Goal: Information Seeking & Learning: Learn about a topic

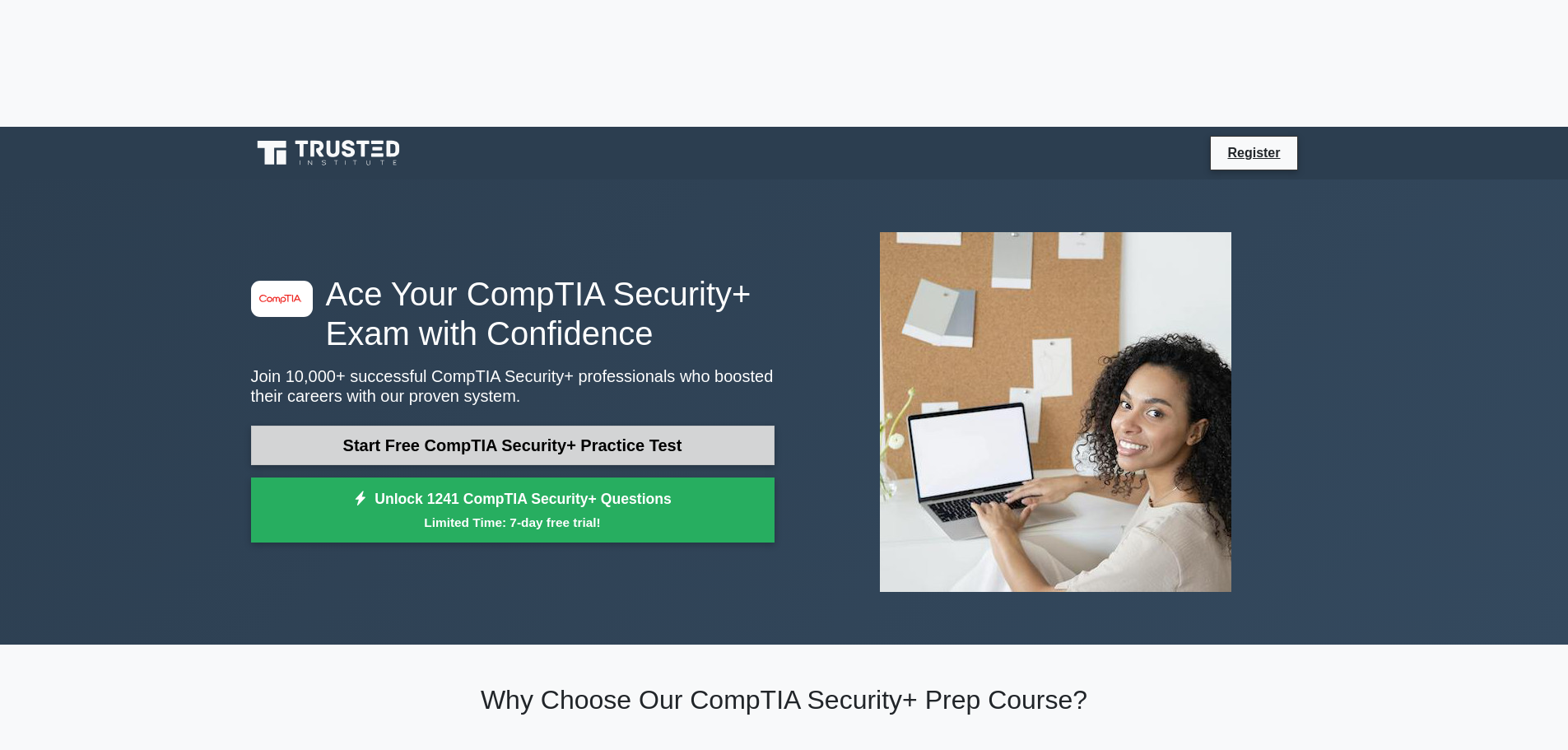
click at [568, 425] on link "Start Free CompTIA Security+ Practice Test" at bounding box center [513, 444] width 524 height 40
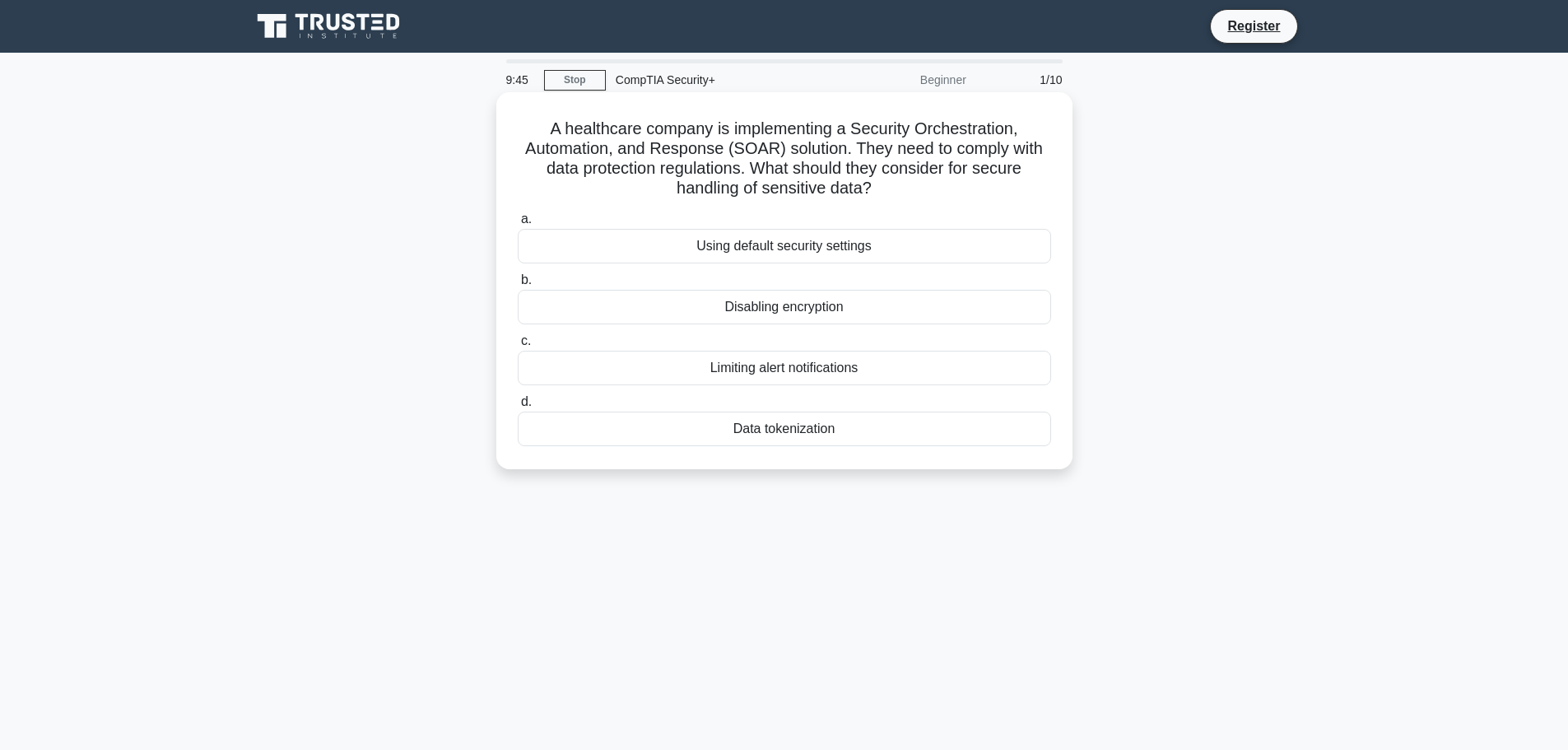
click at [844, 427] on div "Data tokenization" at bounding box center [785, 429] width 534 height 35
click at [518, 408] on input "d. Data tokenization" at bounding box center [518, 402] width 0 height 11
click at [913, 249] on div "Role-based access control (RBAC)" at bounding box center [785, 247] width 534 height 35
click at [518, 225] on input "a. Role-based access control (RBAC)" at bounding box center [518, 220] width 0 height 11
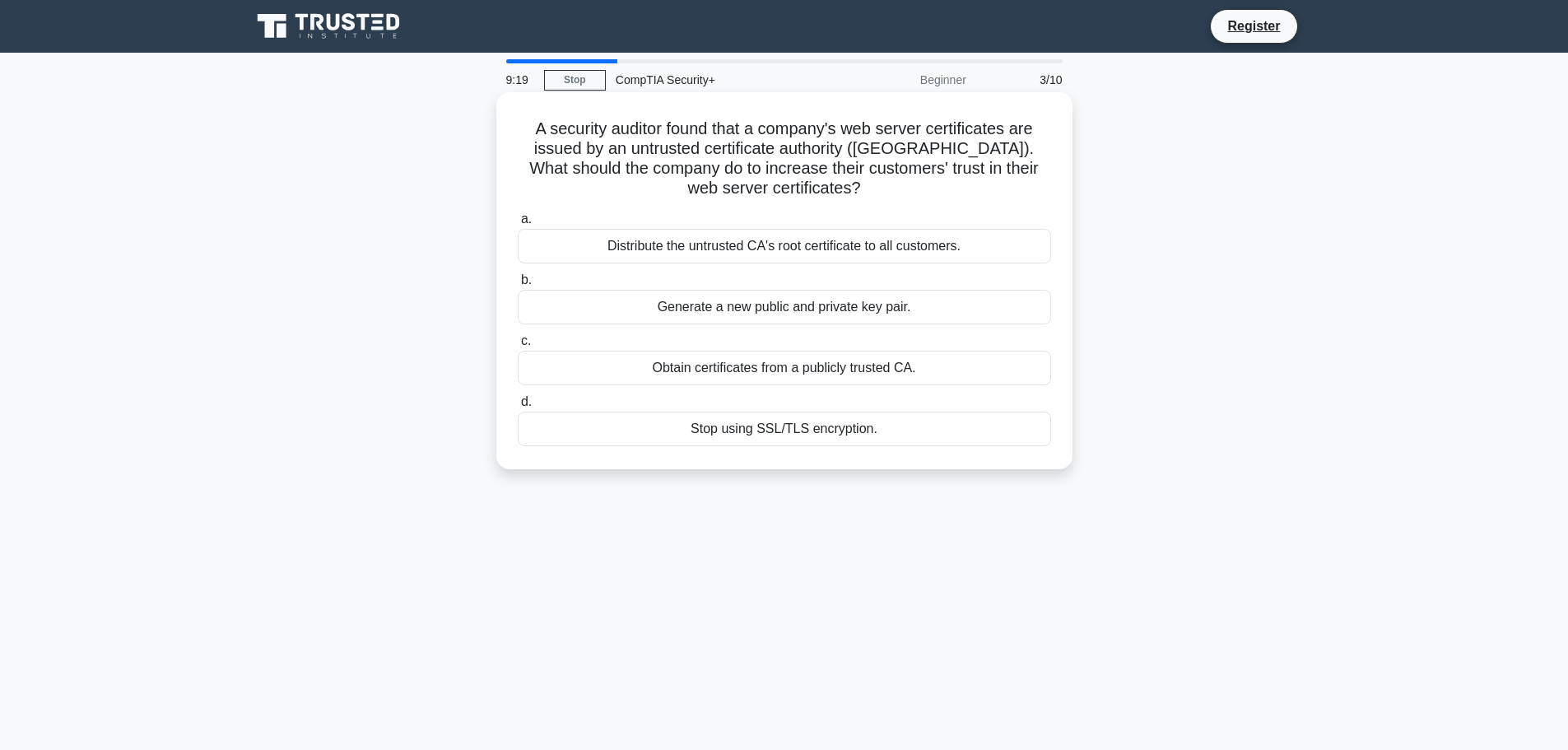
click at [938, 365] on div "Obtain certificates from a publicly trusted CA." at bounding box center [785, 368] width 534 height 35
click at [518, 347] on input "c. Obtain certificates from a publicly trusted CA." at bounding box center [518, 341] width 0 height 11
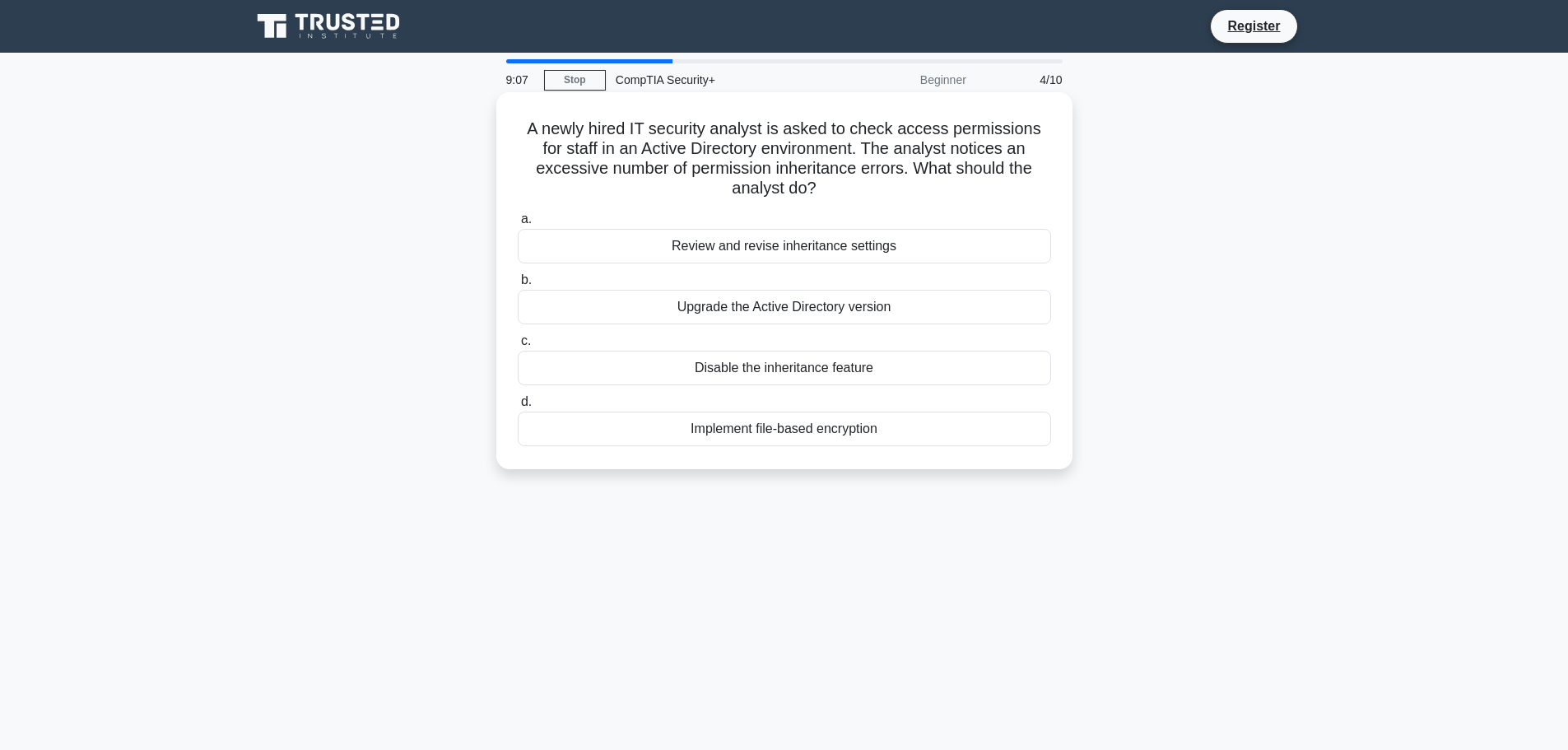
click at [928, 240] on div "Review and revise inheritance settings" at bounding box center [785, 247] width 534 height 35
click at [518, 225] on input "a. Review and revise inheritance settings" at bounding box center [518, 220] width 0 height 11
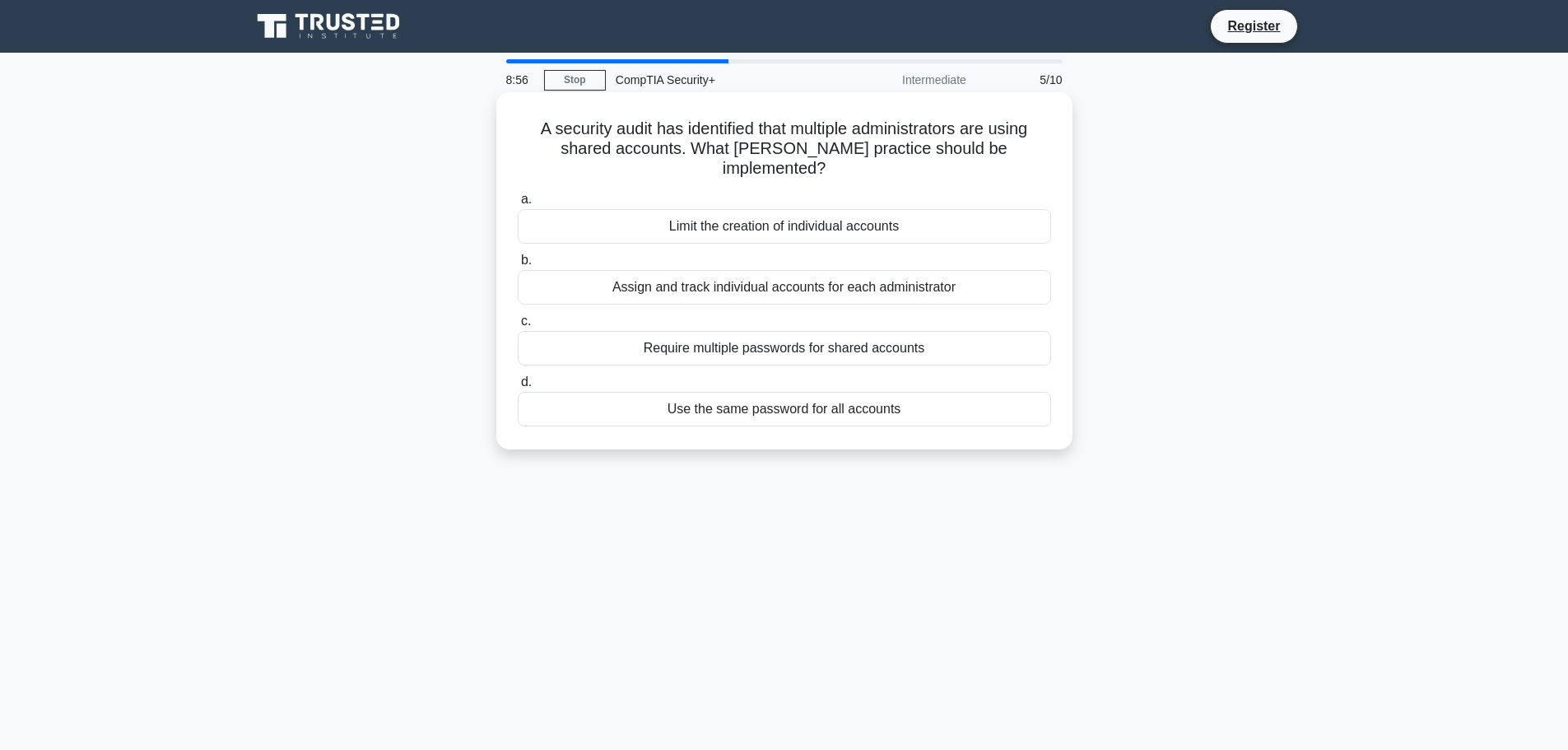
click at [980, 270] on div "Assign and track individual accounts for each administrator" at bounding box center [785, 287] width 534 height 35
click at [518, 266] on input "b. Assign and track individual accounts for each administrator" at bounding box center [518, 260] width 0 height 11
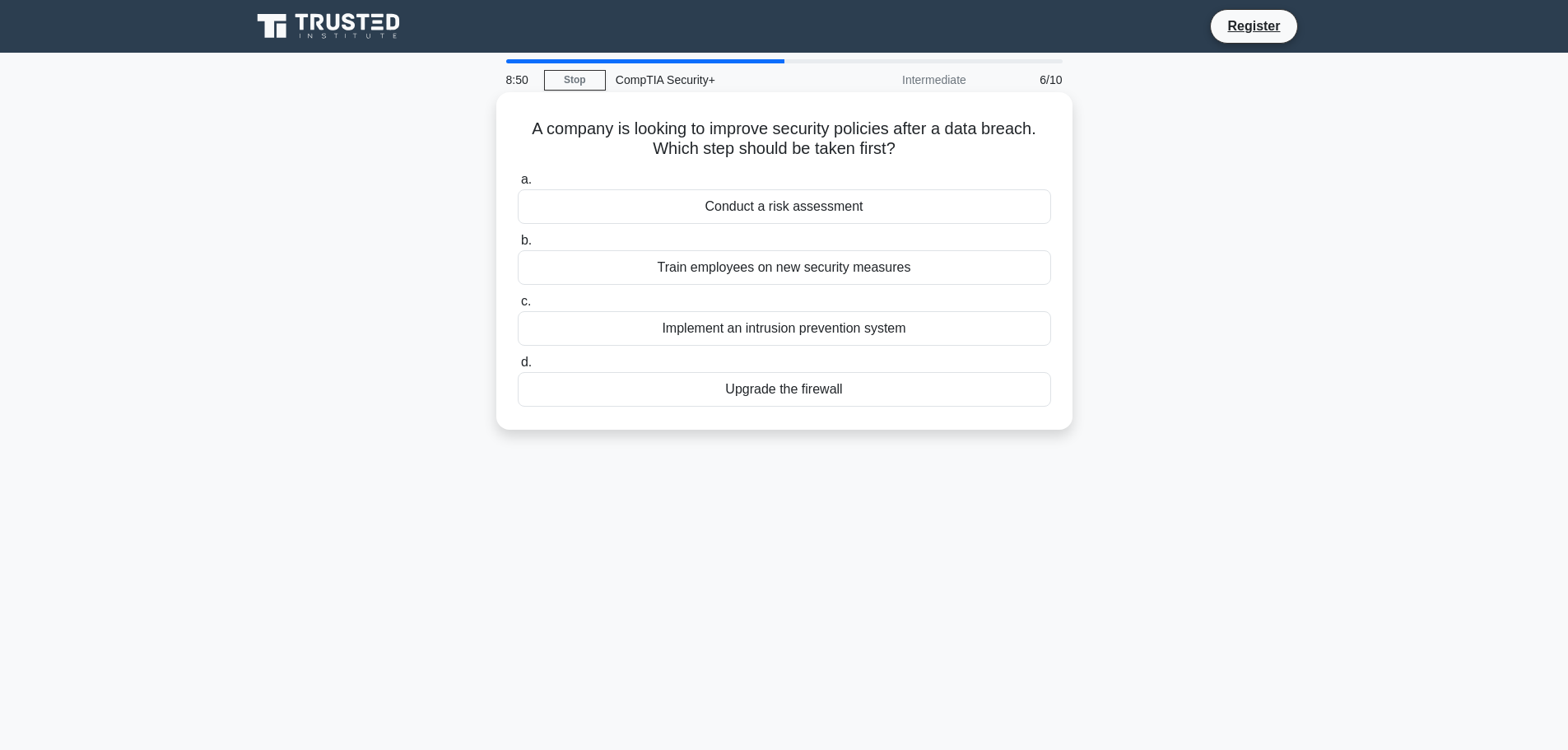
click at [930, 214] on div "Conduct a risk assessment" at bounding box center [785, 207] width 534 height 35
click at [518, 185] on input "a. Conduct a risk assessment" at bounding box center [518, 180] width 0 height 11
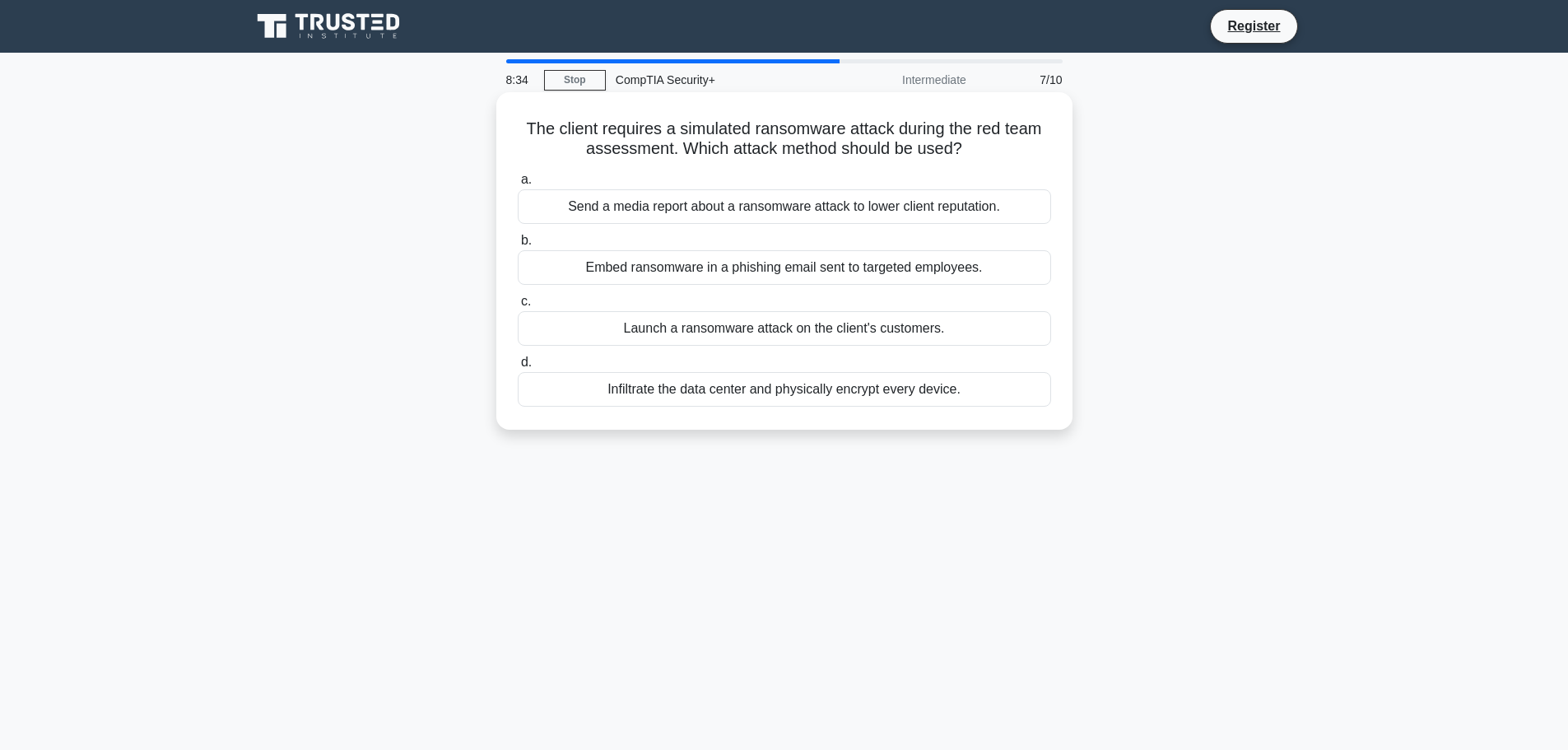
click at [877, 274] on div "Embed ransomware in a phishing email sent to targeted employees." at bounding box center [785, 268] width 534 height 35
click at [518, 246] on input "b. Embed ransomware in a phishing email sent to targeted employees." at bounding box center [518, 241] width 0 height 11
click at [793, 407] on div "Active-active configuration with load balancing" at bounding box center [785, 389] width 534 height 35
click at [518, 368] on input "d. Active-active configuration with load balancing" at bounding box center [518, 363] width 0 height 11
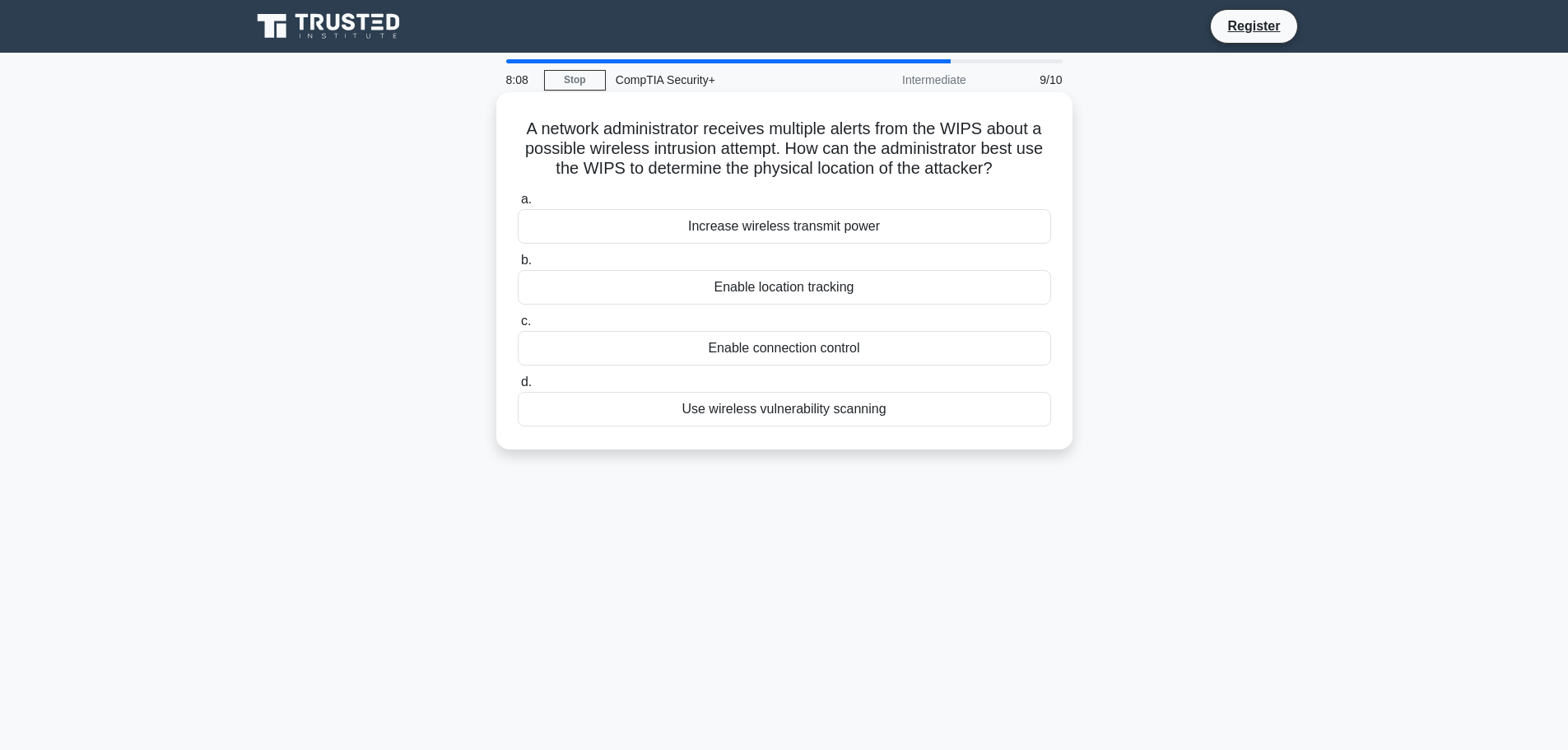
click at [906, 347] on div "Enable connection control" at bounding box center [785, 349] width 534 height 35
click at [518, 327] on input "c. Enable connection control" at bounding box center [518, 321] width 0 height 11
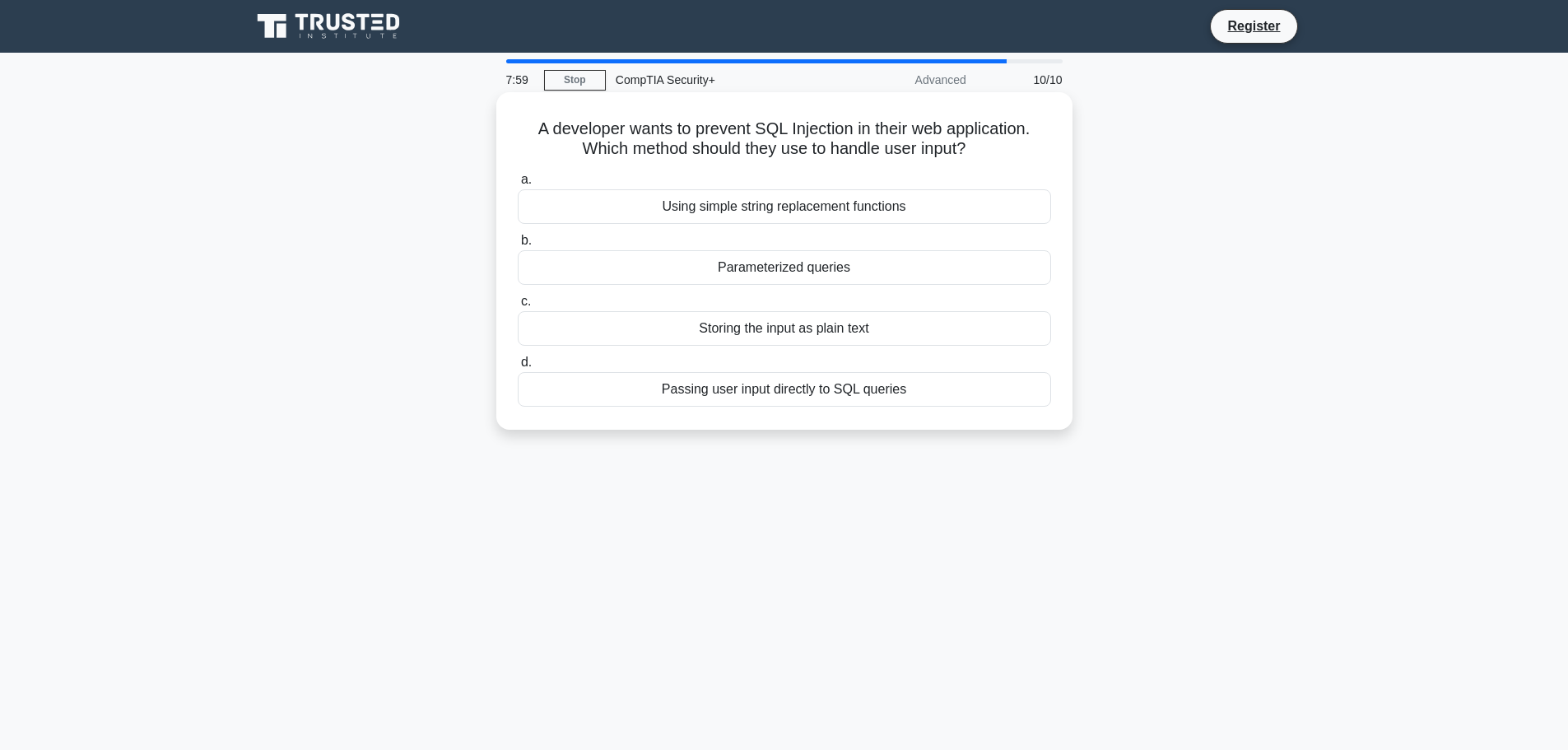
click at [897, 212] on div "Using simple string replacement functions" at bounding box center [785, 207] width 534 height 35
click at [518, 185] on input "a. Using simple string replacement functions" at bounding box center [518, 180] width 0 height 11
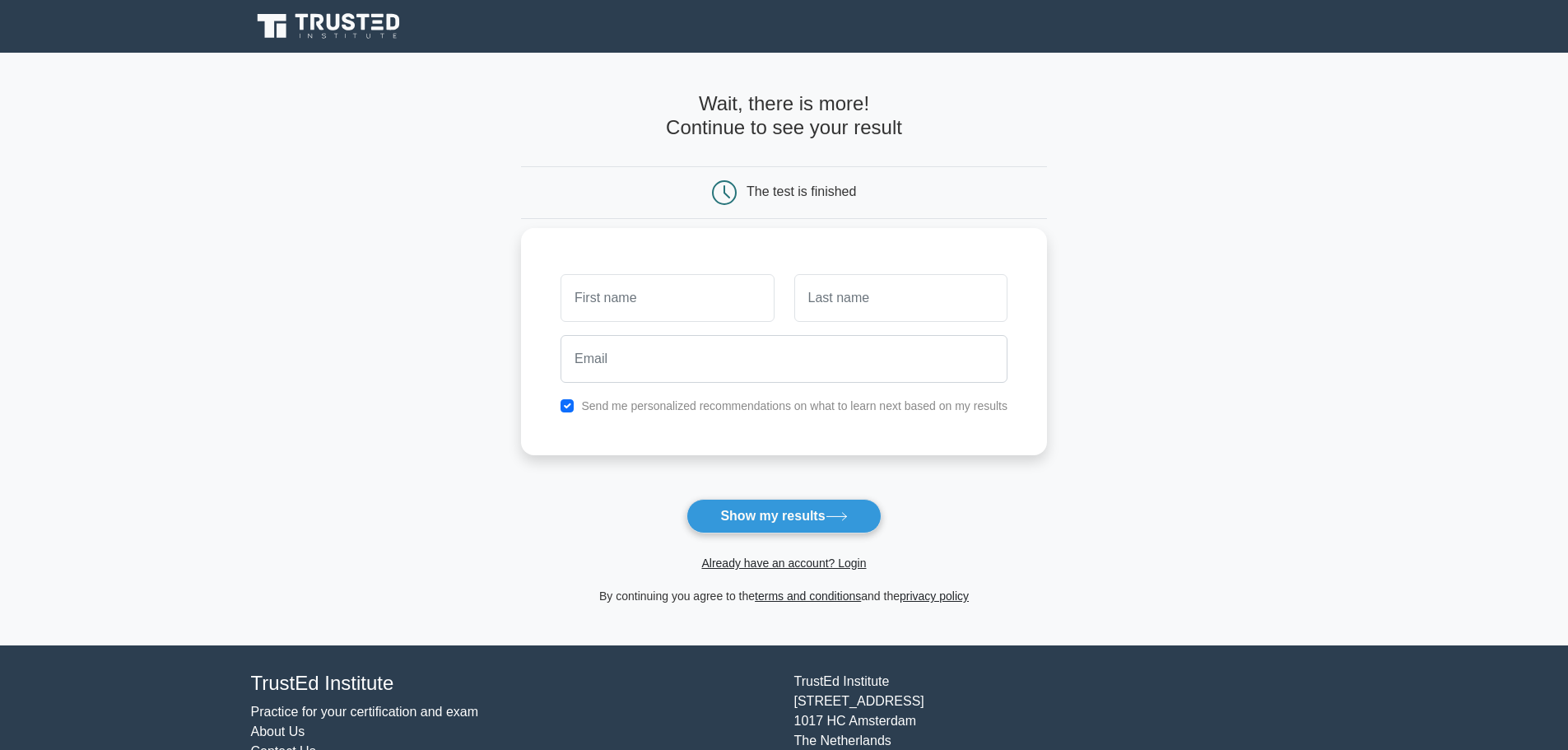
click at [662, 409] on label "Send me personalized recommendations on what to learn next based on my results" at bounding box center [793, 406] width 426 height 13
click at [567, 410] on input "checkbox" at bounding box center [567, 406] width 13 height 13
checkbox input "false"
click at [644, 316] on input "text" at bounding box center [667, 298] width 213 height 48
type input "[PERSON_NAME]"
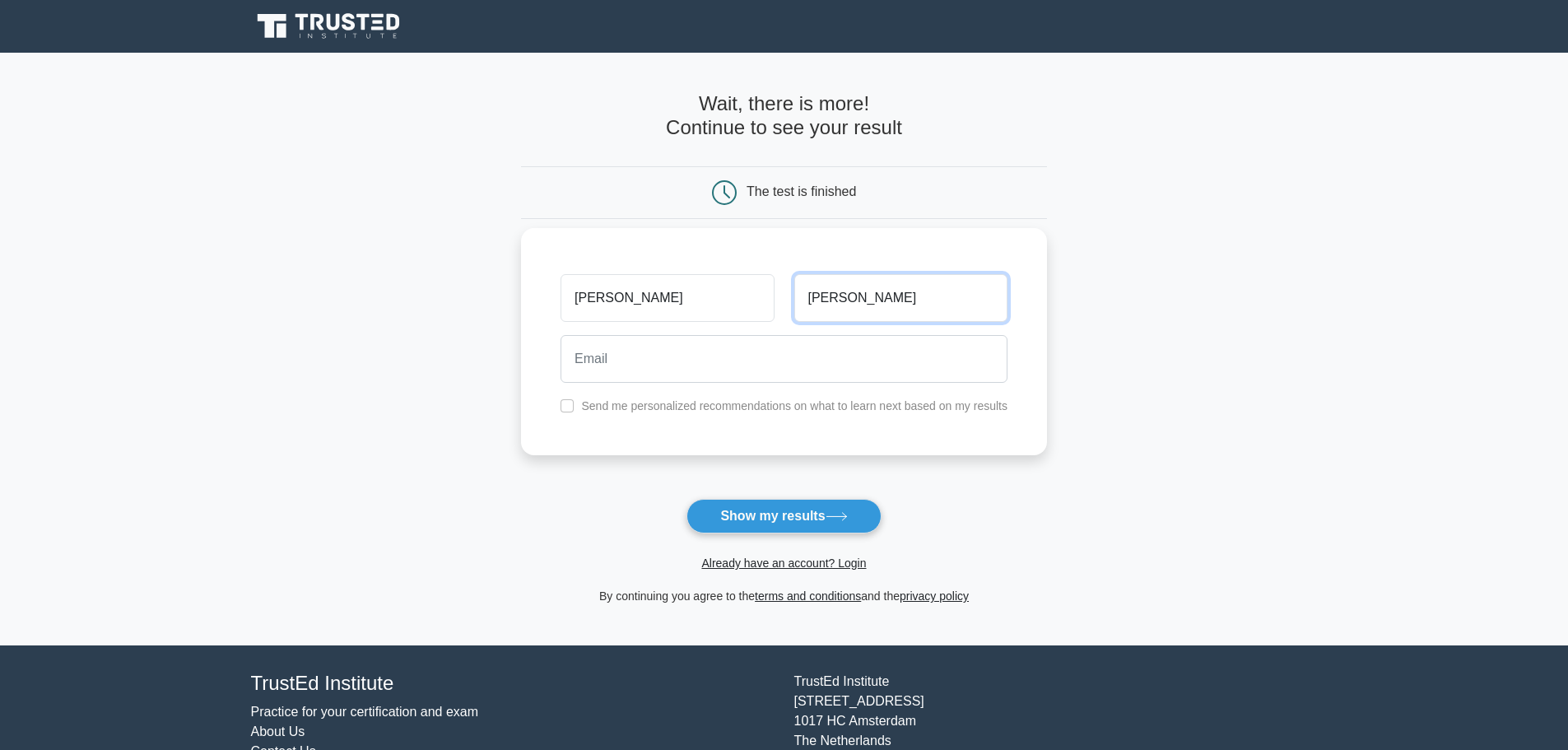
type input "[PERSON_NAME]"
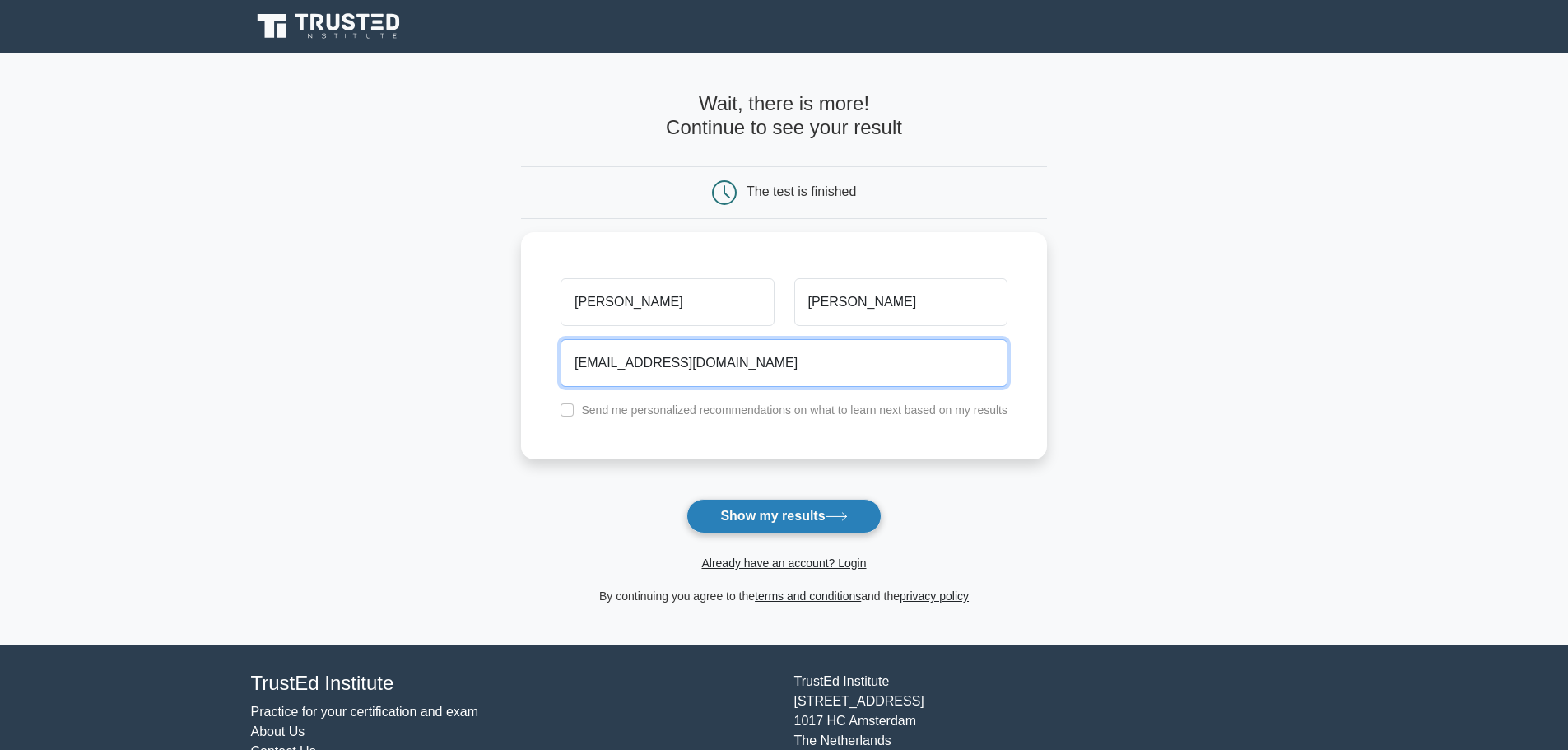
type input "[EMAIL_ADDRESS][DOMAIN_NAME]"
click at [818, 525] on button "Show my results" at bounding box center [783, 516] width 194 height 35
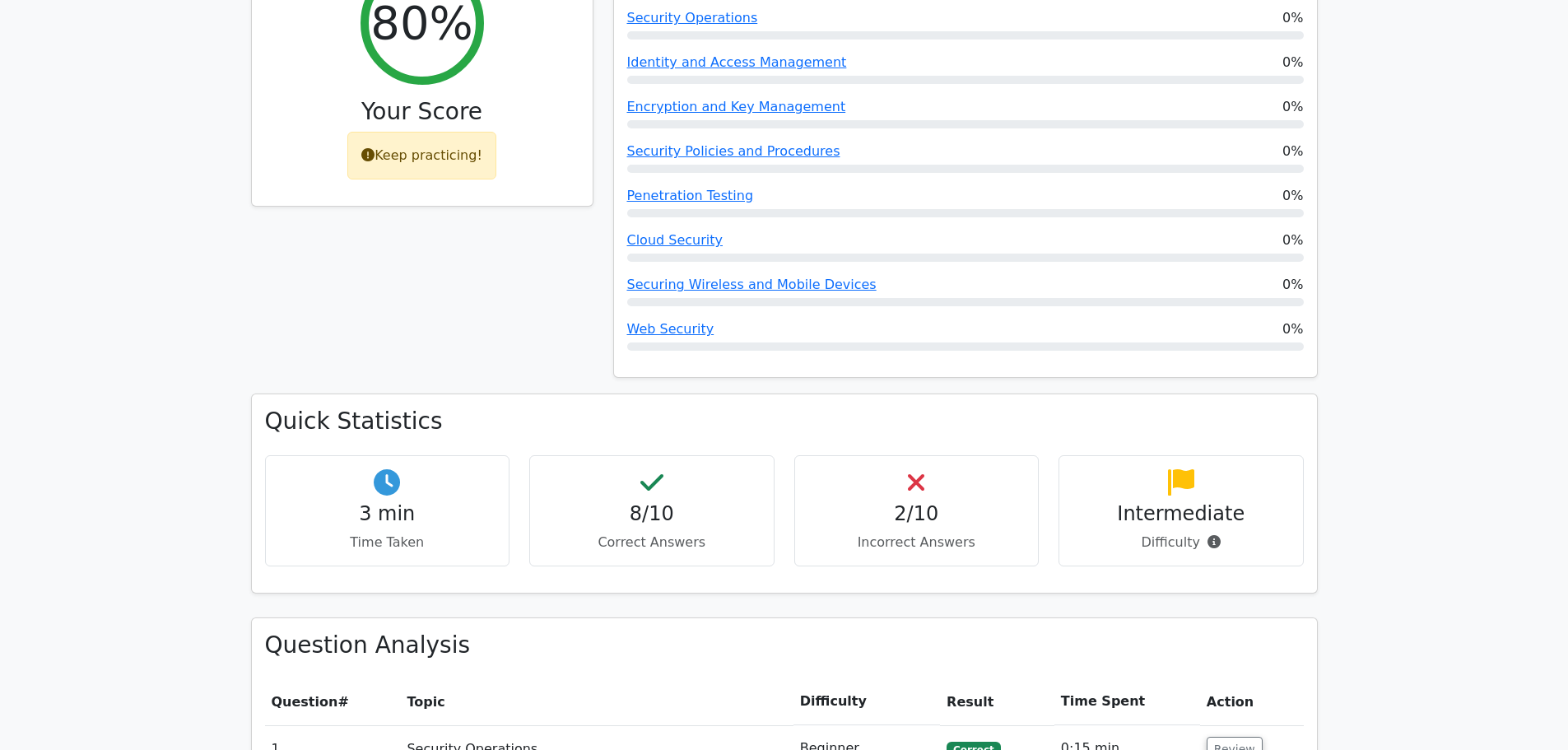
scroll to position [741, 0]
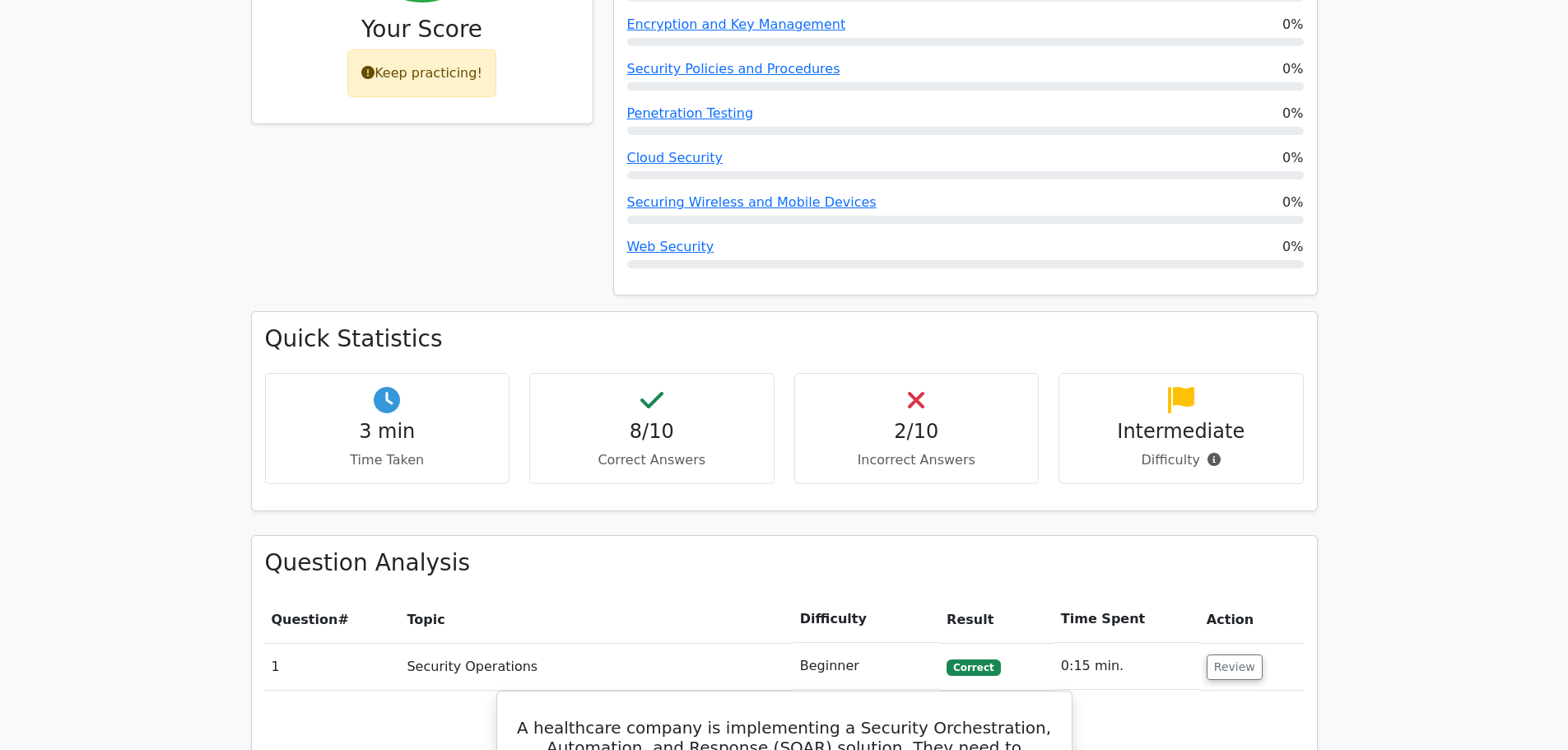
click at [909, 420] on h4 "2/10" at bounding box center [917, 432] width 217 height 24
click at [915, 373] on div "2/10 Incorrect Answers" at bounding box center [917, 428] width 246 height 111
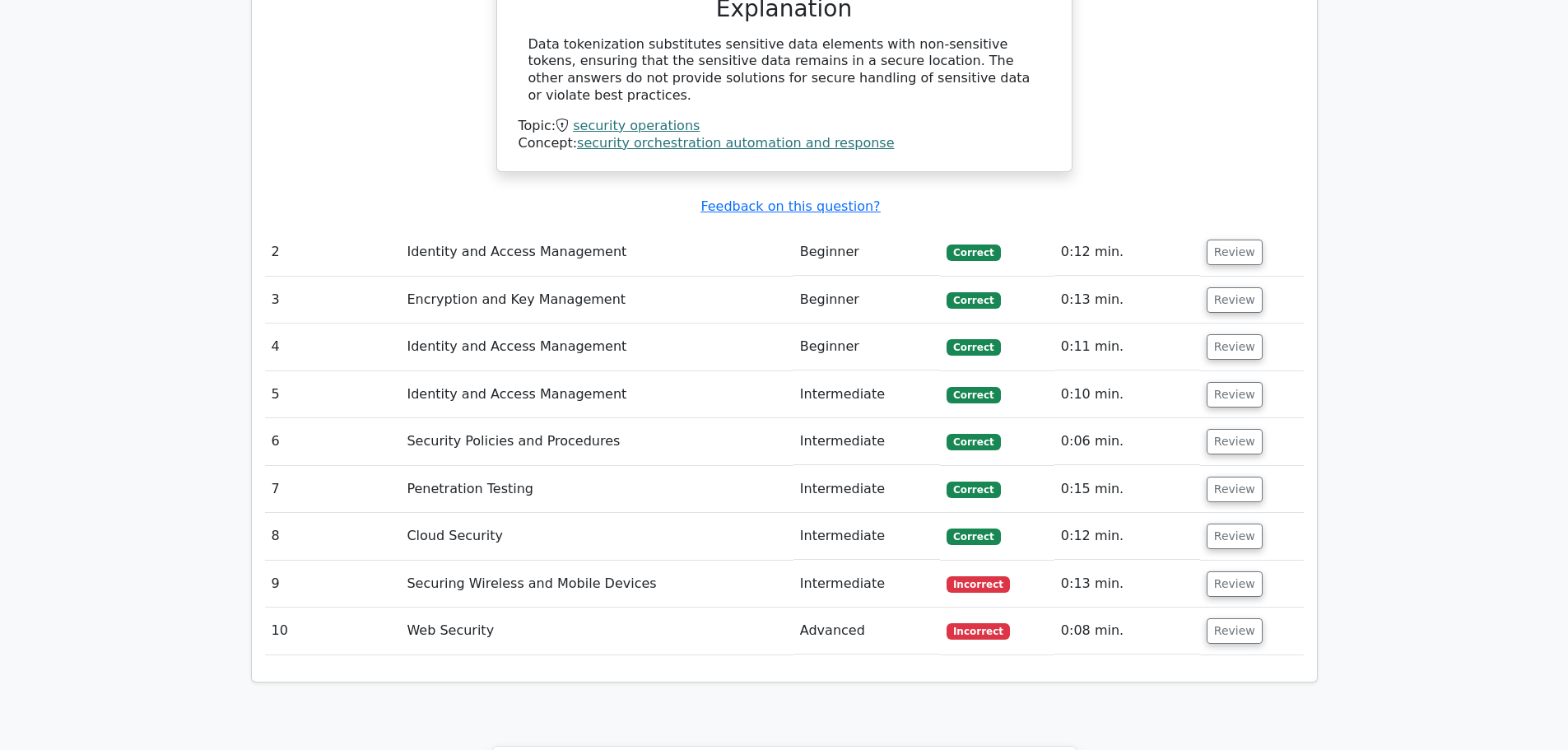
scroll to position [1811, 0]
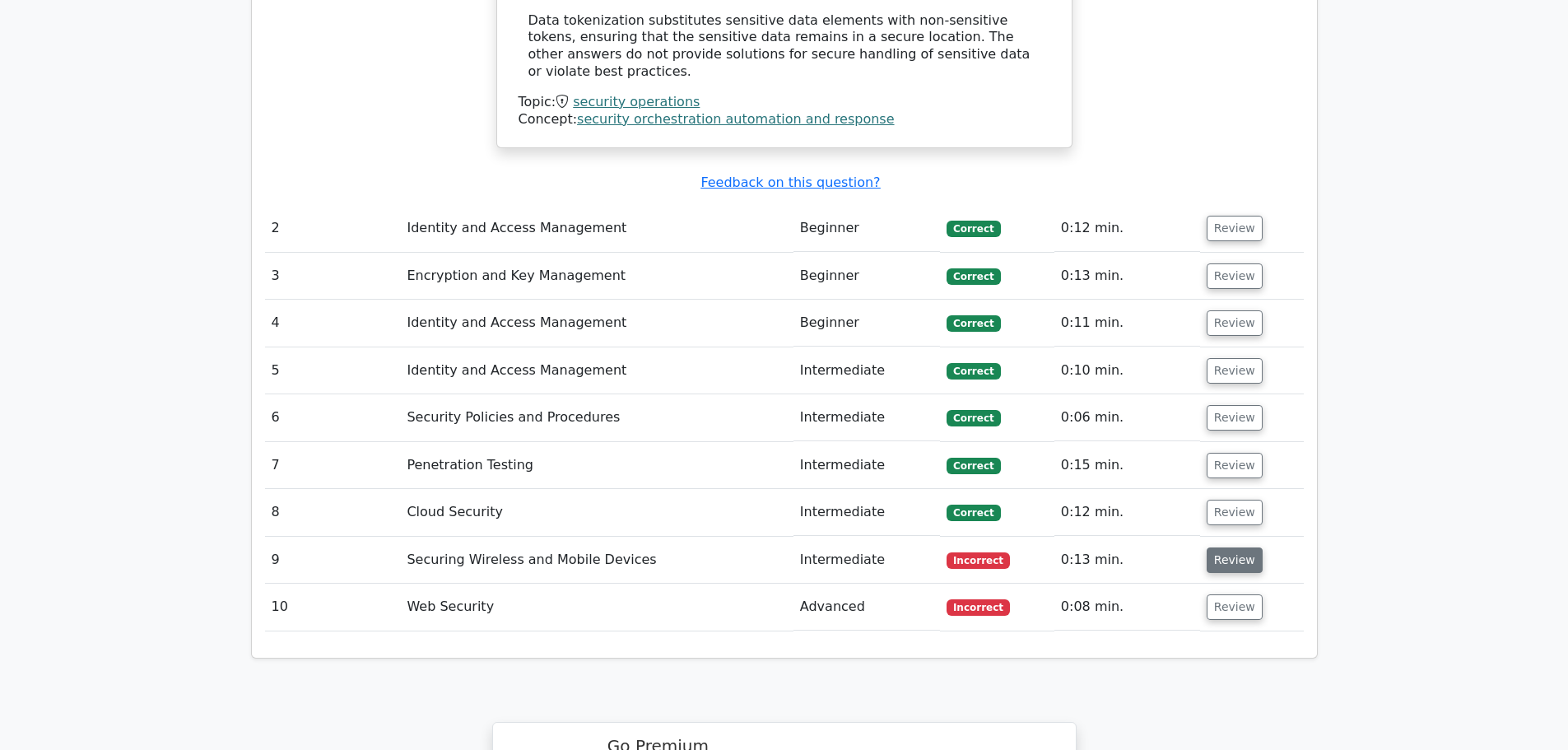
click at [1217, 548] on button "Review" at bounding box center [1234, 560] width 56 height 26
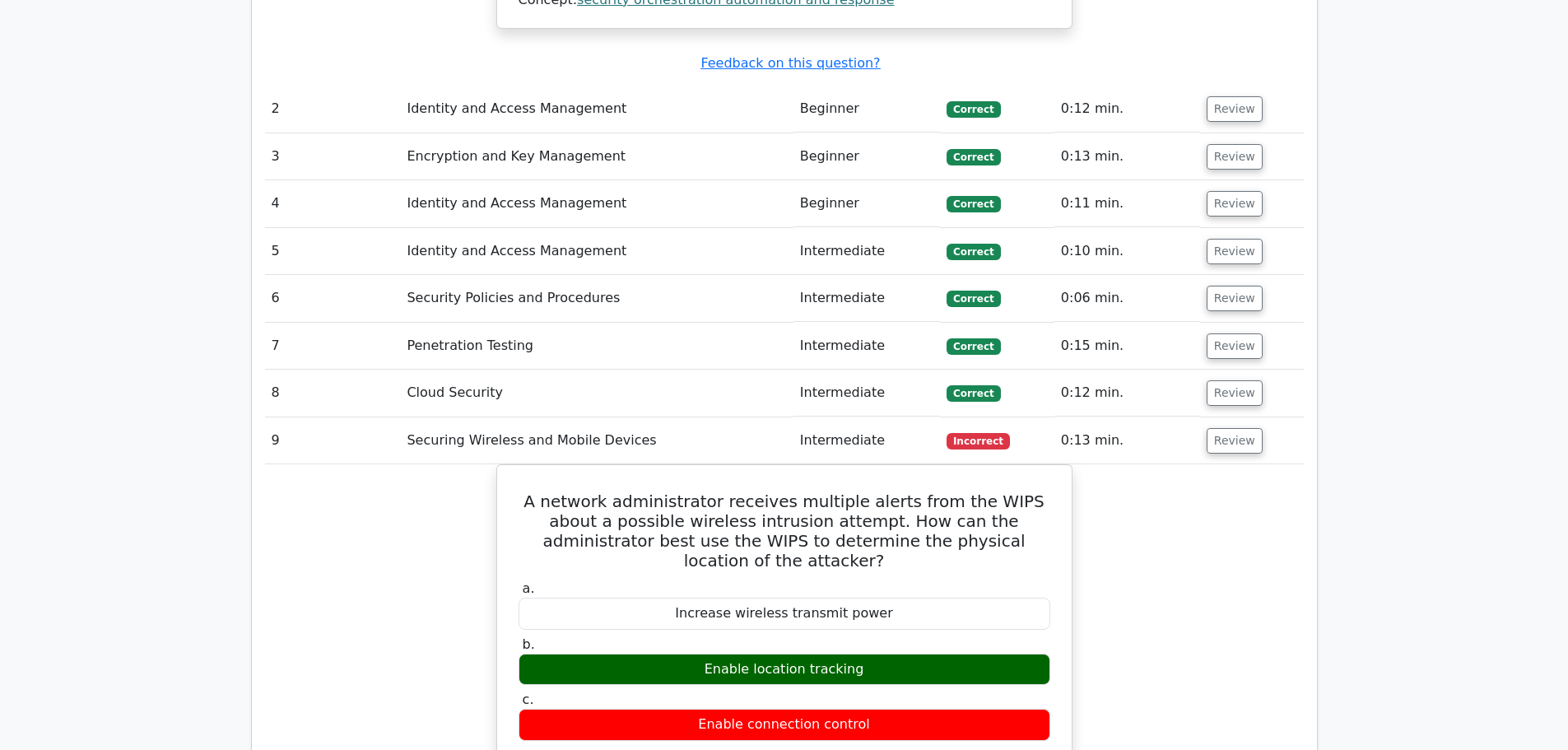
scroll to position [1976, 0]
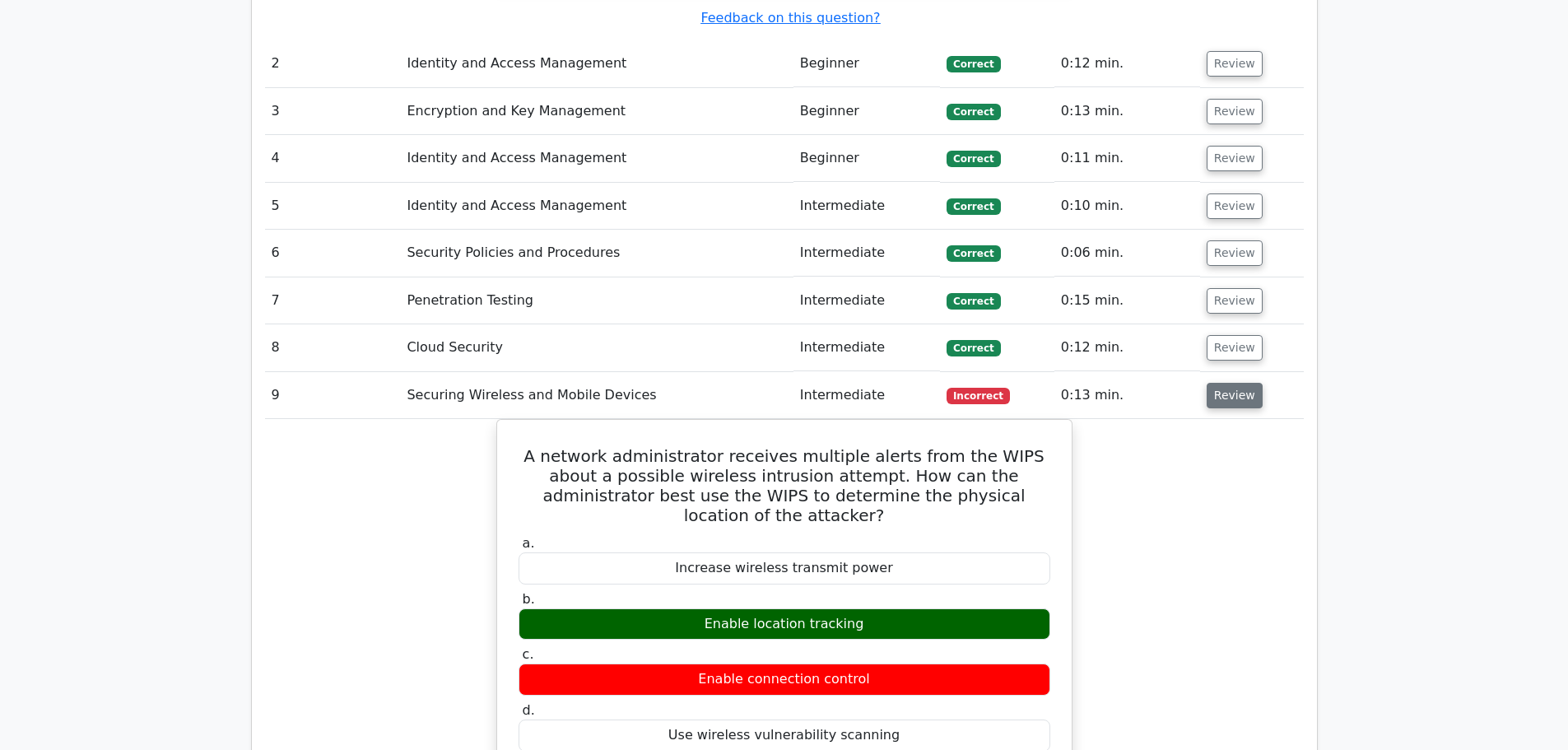
click at [1239, 383] on button "Review" at bounding box center [1234, 396] width 56 height 26
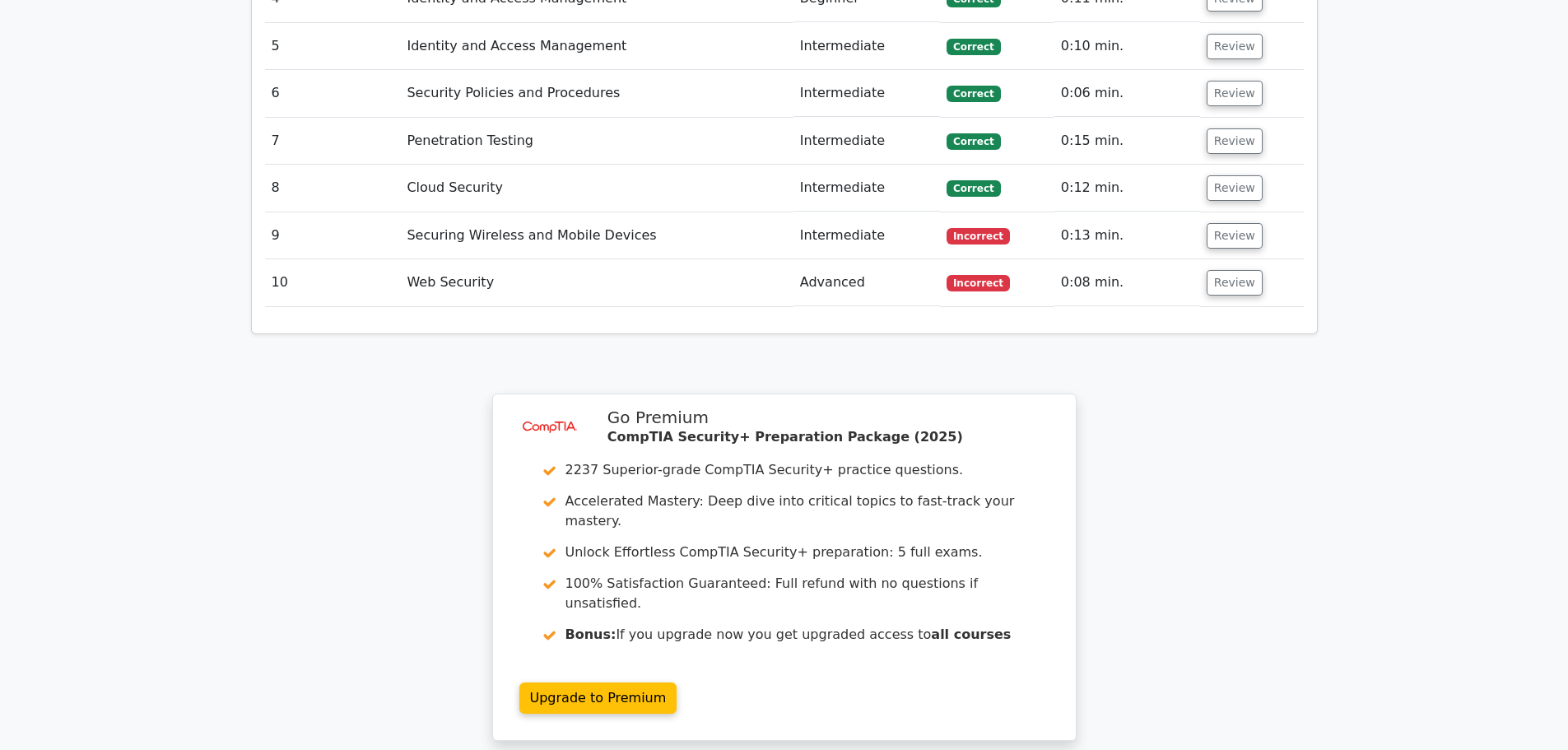
scroll to position [2140, 0]
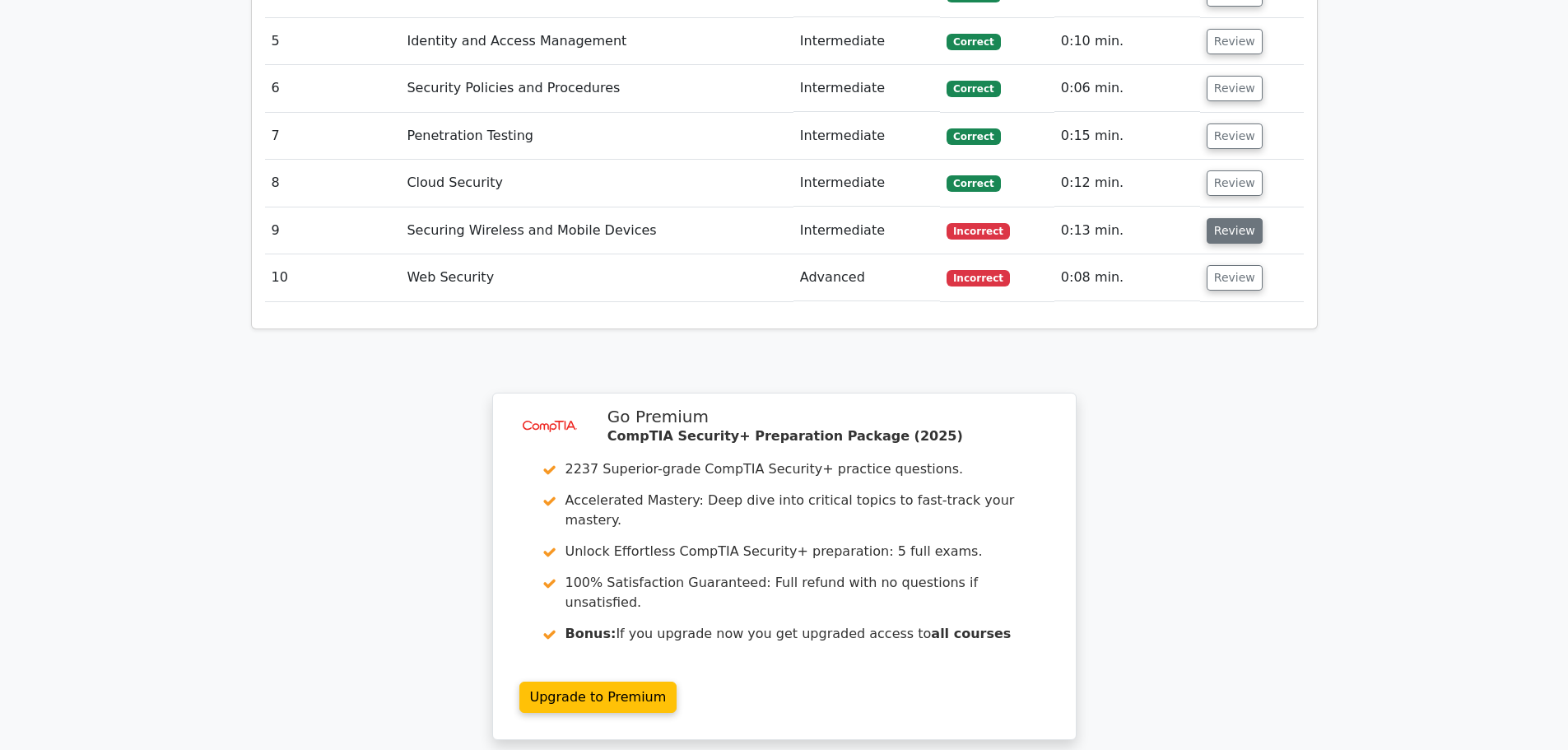
click at [1217, 218] on button "Review" at bounding box center [1234, 231] width 56 height 26
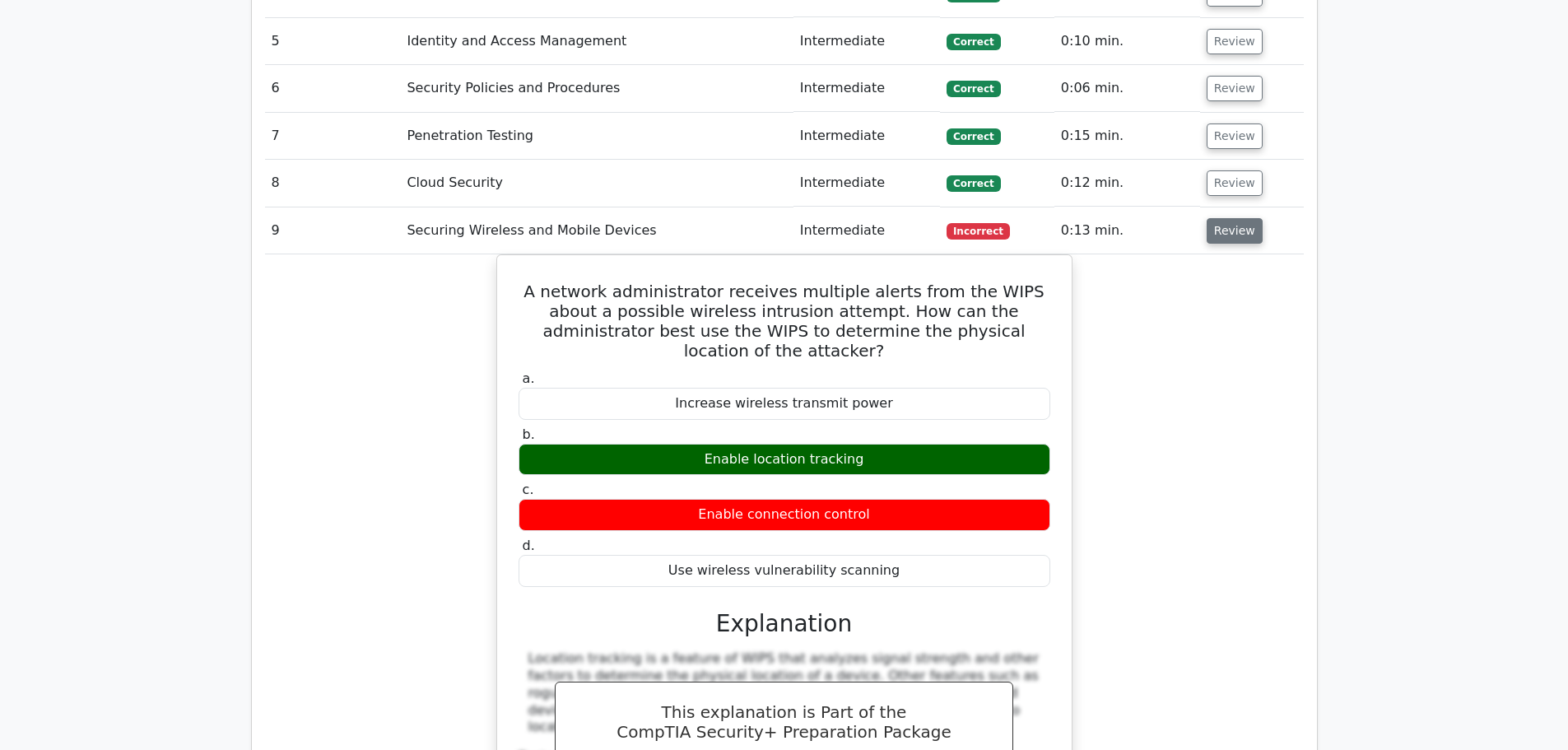
click at [1222, 218] on button "Review" at bounding box center [1234, 231] width 56 height 26
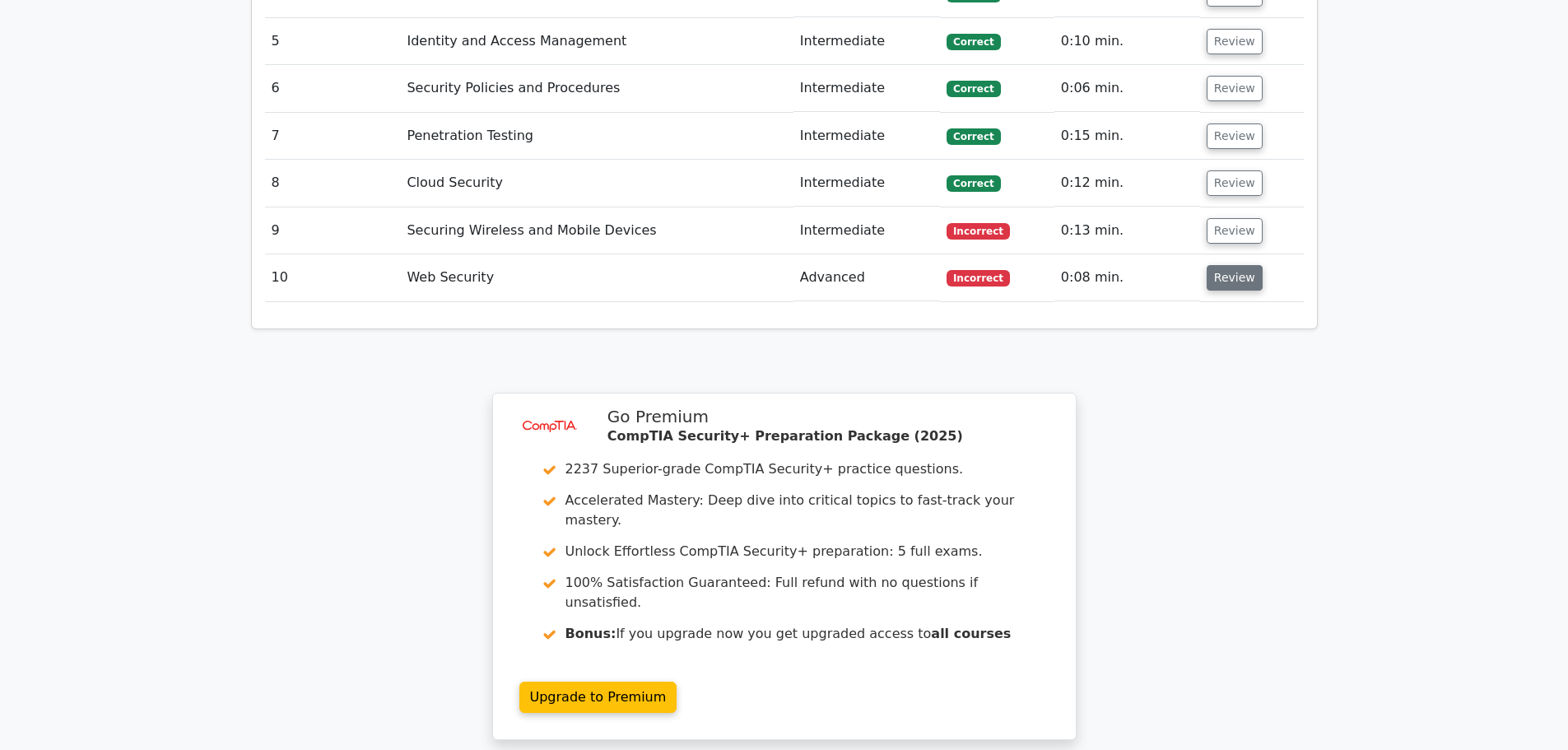
click at [1228, 265] on button "Review" at bounding box center [1234, 278] width 56 height 26
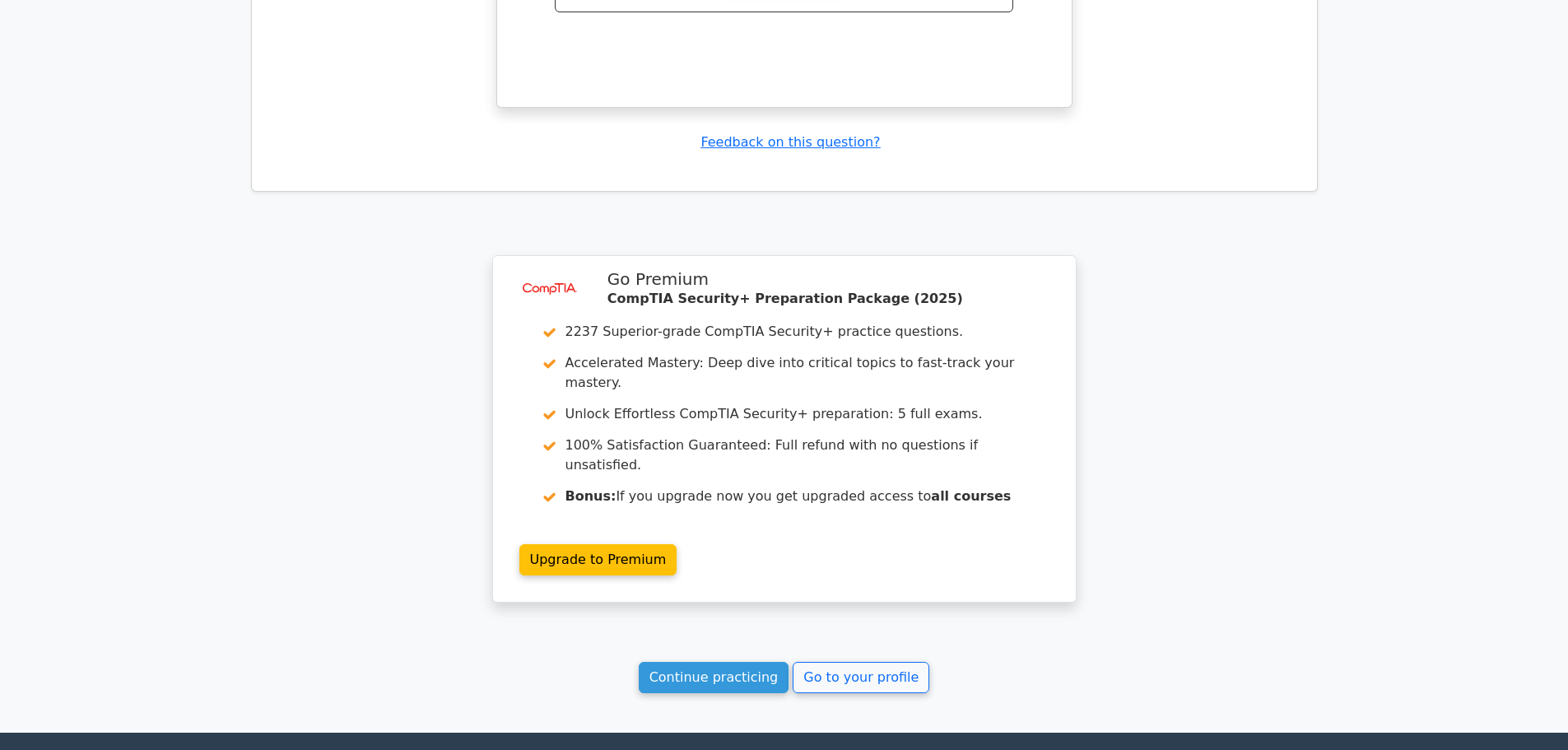
scroll to position [2963, 0]
